Goal: Task Accomplishment & Management: Use online tool/utility

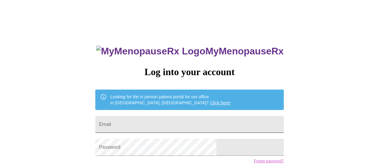
click at [165, 124] on input "Email" at bounding box center [189, 124] width 188 height 17
type input "[EMAIL_ADDRESS][DOMAIN_NAME]"
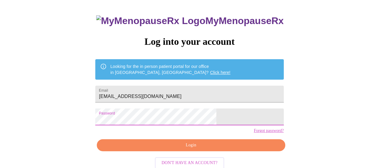
scroll to position [44, 0]
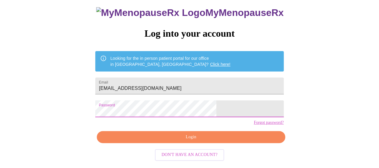
click at [175, 141] on span "Login" at bounding box center [191, 136] width 175 height 7
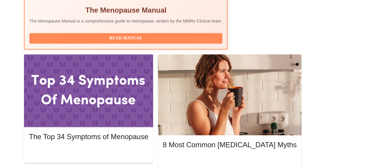
scroll to position [247, 0]
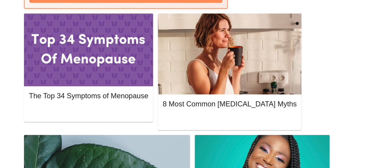
scroll to position [289, 0]
